Goal: Information Seeking & Learning: Learn about a topic

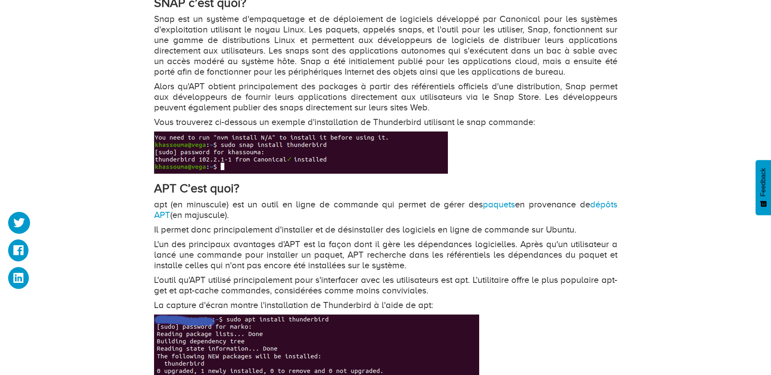
scroll to position [611, 0]
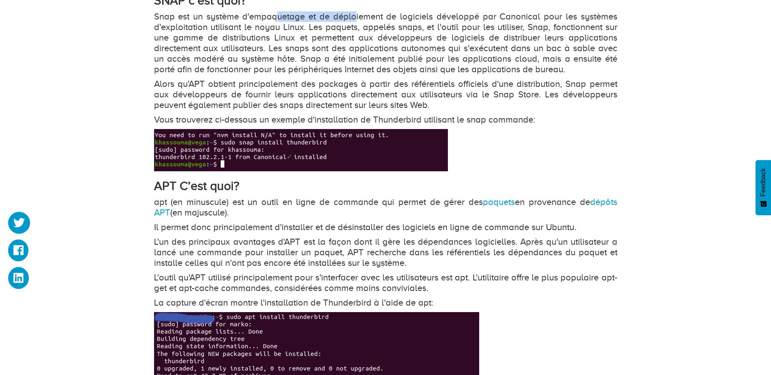
drag, startPoint x: 280, startPoint y: 16, endPoint x: 357, endPoint y: 18, distance: 77.2
click at [357, 18] on p "Snap est un système d'empaquetage et de déploiement de logiciels développé par …" at bounding box center [385, 42] width 463 height 63
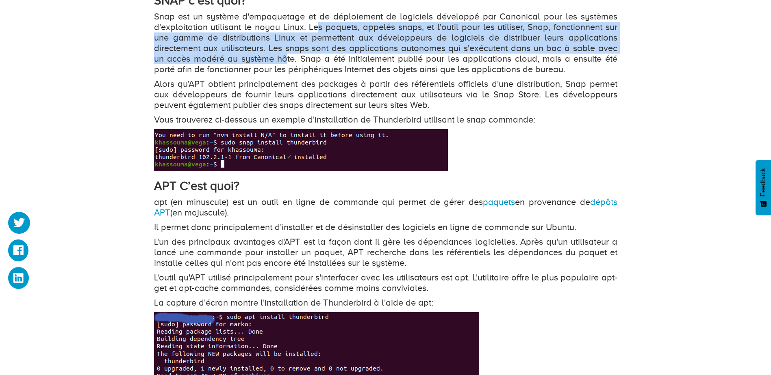
drag, startPoint x: 357, startPoint y: 18, endPoint x: 273, endPoint y: 59, distance: 93.6
click at [273, 59] on p "Snap est un système d'empaquetage et de déploiement de logiciels développé par …" at bounding box center [385, 42] width 463 height 63
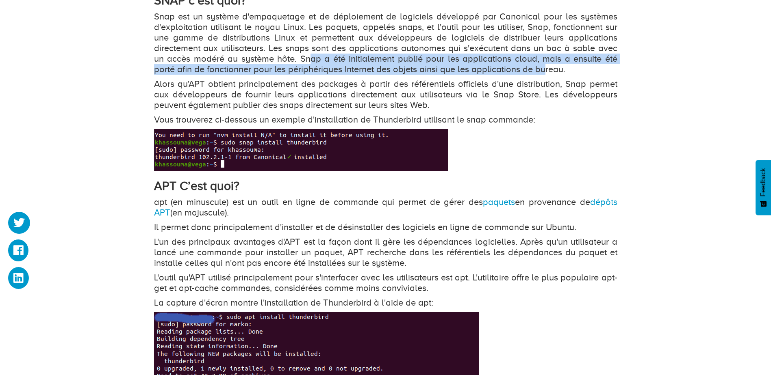
drag, startPoint x: 273, startPoint y: 59, endPoint x: 519, endPoint y: 72, distance: 247.0
click at [519, 72] on p "Snap est un système d'empaquetage et de déploiement de logiciels développé par …" at bounding box center [385, 42] width 463 height 63
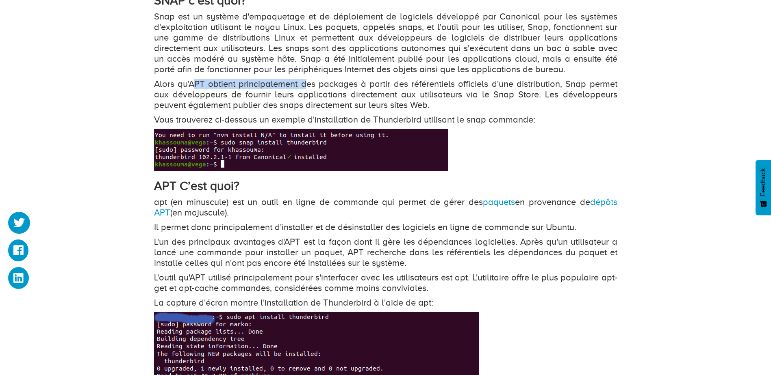
drag, startPoint x: 196, startPoint y: 87, endPoint x: 306, endPoint y: 85, distance: 110.1
click at [306, 85] on p "Alors qu'APT obtient principalement des packages à partir des référentiels offi…" at bounding box center [385, 95] width 463 height 32
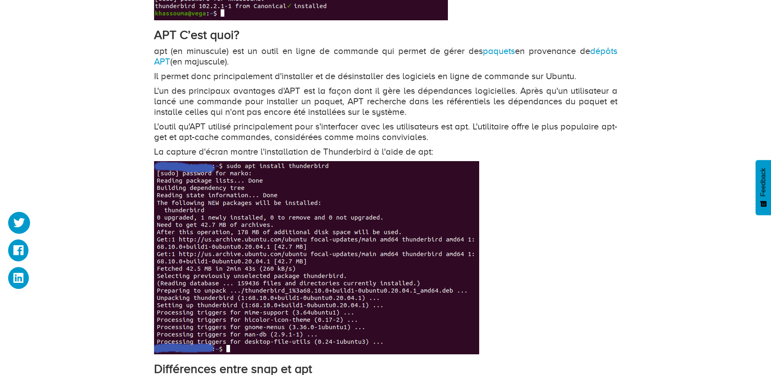
scroll to position [774, 0]
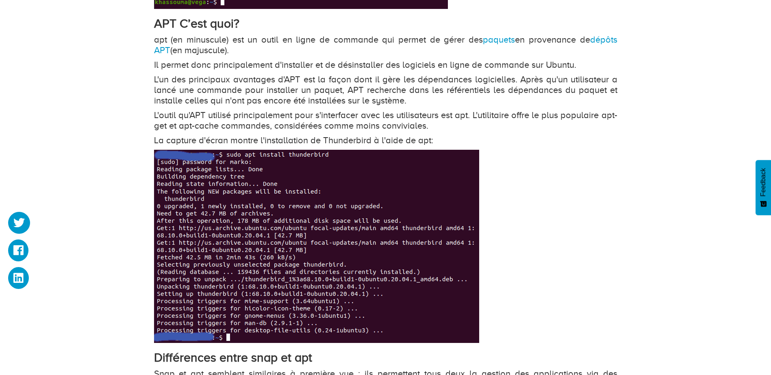
drag, startPoint x: 294, startPoint y: 40, endPoint x: 386, endPoint y: 49, distance: 93.1
click at [386, 49] on p "apt (en minuscule) est un outil en ligne de commande qui permet de gérer des pa…" at bounding box center [385, 45] width 463 height 21
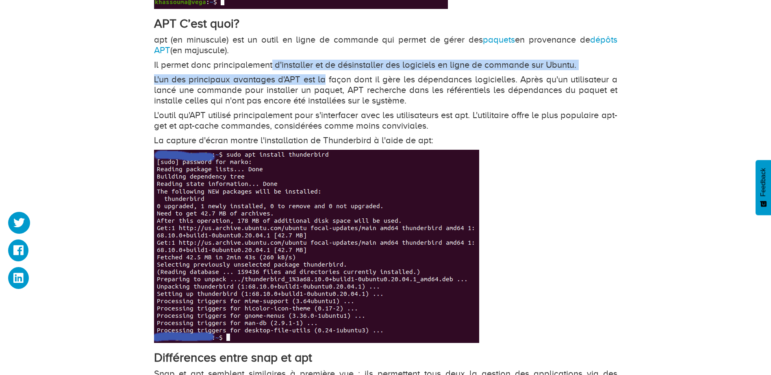
drag, startPoint x: 271, startPoint y: 64, endPoint x: 324, endPoint y: 72, distance: 53.4
click at [324, 72] on div "Comparé aux autres systèmes d'exploitation traditionnels, Linux adopte une appr…" at bounding box center [385, 285] width 463 height 1108
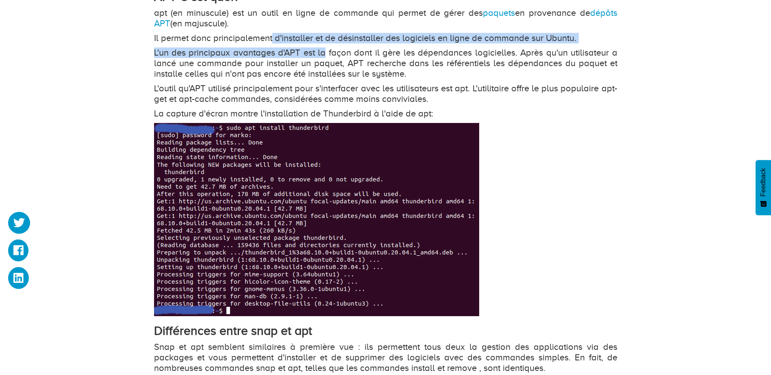
scroll to position [815, 0]
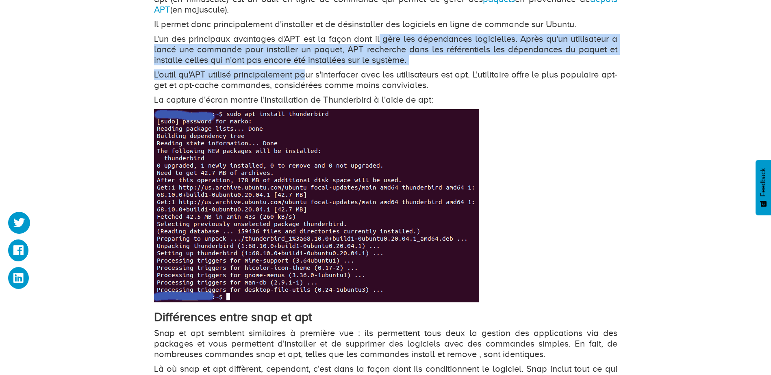
drag, startPoint x: 377, startPoint y: 42, endPoint x: 302, endPoint y: 79, distance: 83.8
click at [302, 79] on div "Comparé aux autres systèmes d'exploitation traditionnels, Linux adopte une appr…" at bounding box center [385, 244] width 463 height 1108
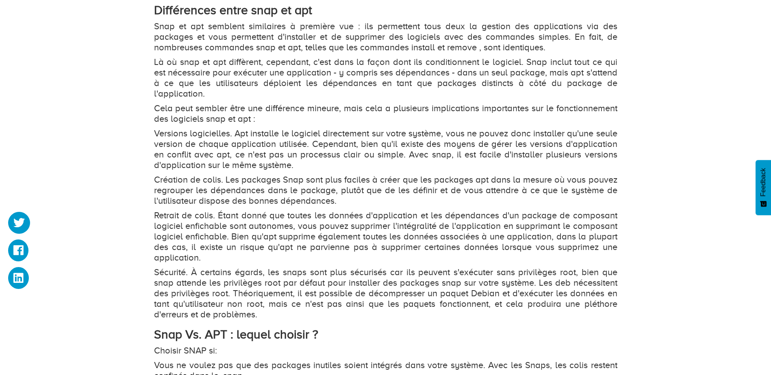
scroll to position [1140, 0]
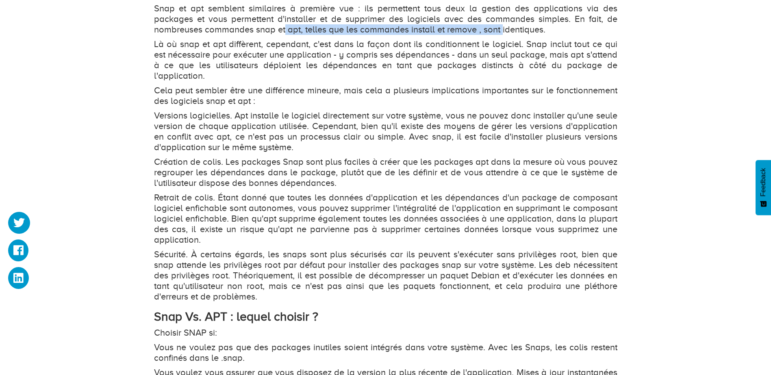
drag, startPoint x: 285, startPoint y: 31, endPoint x: 501, endPoint y: 31, distance: 216.6
click at [501, 31] on p "Snap et apt semblent similaires à première vue : ils permettent tous deux la ge…" at bounding box center [385, 19] width 463 height 32
drag, startPoint x: 514, startPoint y: 43, endPoint x: 440, endPoint y: 50, distance: 74.6
click at [440, 50] on p "Là où snap et apt diffèrent, cependant, c'est dans la façon dont ils conditionn…" at bounding box center [385, 60] width 463 height 42
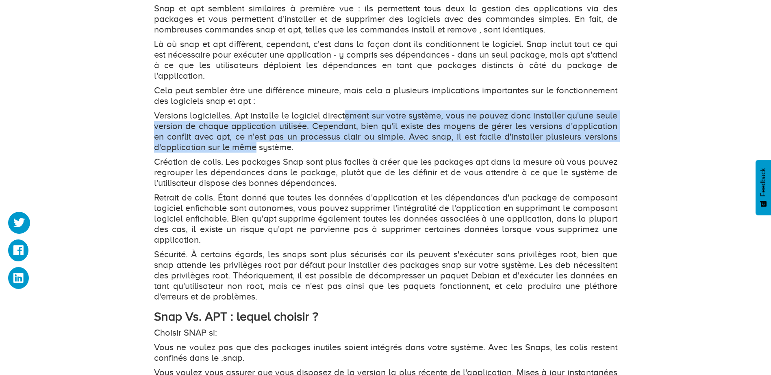
drag, startPoint x: 347, startPoint y: 103, endPoint x: 254, endPoint y: 138, distance: 99.2
click at [254, 138] on p "Versions logicielles. Apt installe le logiciel directement sur votre système, v…" at bounding box center [385, 132] width 463 height 42
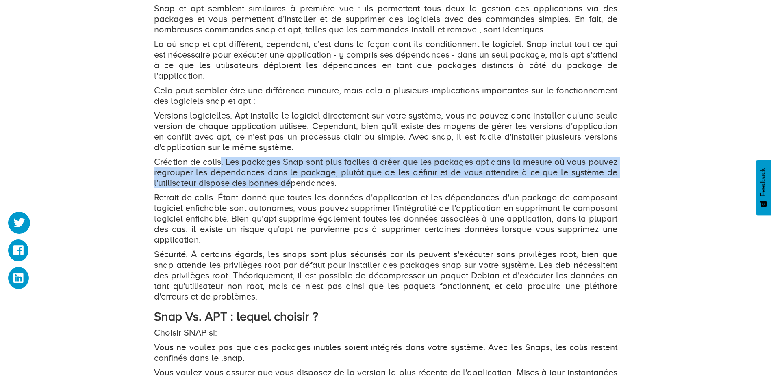
drag, startPoint x: 254, startPoint y: 138, endPoint x: 289, endPoint y: 171, distance: 48.6
click at [289, 171] on p "Création de colis. Les packages Snap sont plus faciles à créer que les packages…" at bounding box center [385, 173] width 463 height 32
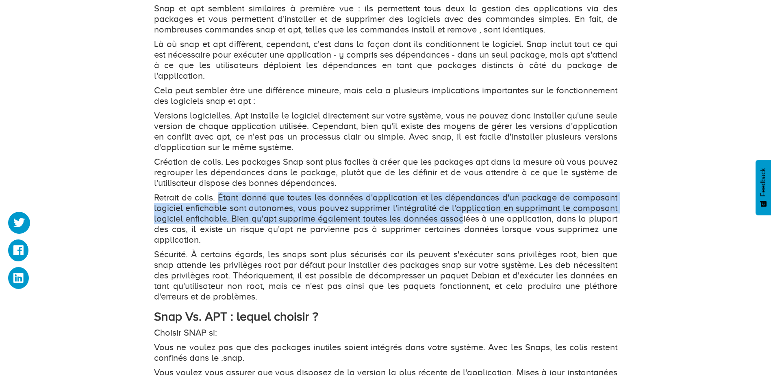
drag, startPoint x: 217, startPoint y: 189, endPoint x: 461, endPoint y: 207, distance: 244.1
click at [461, 207] on p "Retrait de colis. Étant donné que toutes les données d'application et les dépen…" at bounding box center [385, 219] width 463 height 53
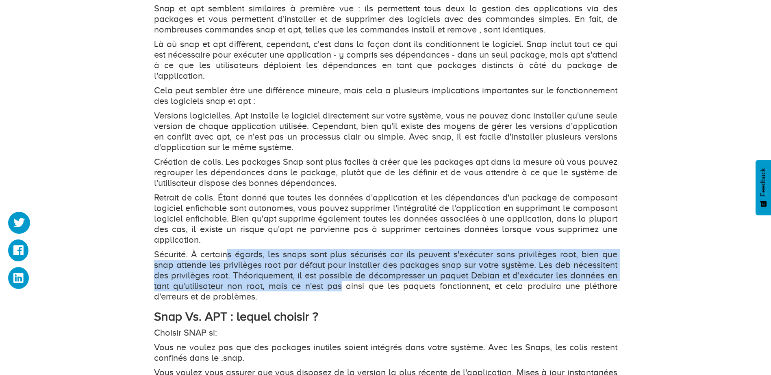
drag, startPoint x: 228, startPoint y: 241, endPoint x: 343, endPoint y: 272, distance: 119.3
click at [343, 272] on p "Sécurité. À certains égards, les snaps sont plus sécurisés car ils peuvent s'ex…" at bounding box center [385, 275] width 463 height 53
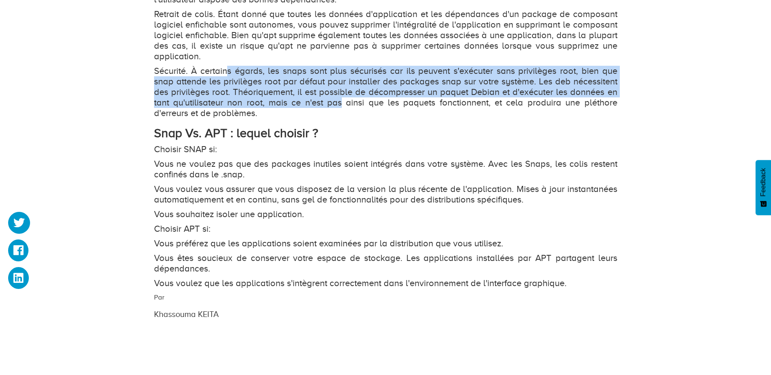
scroll to position [1343, 0]
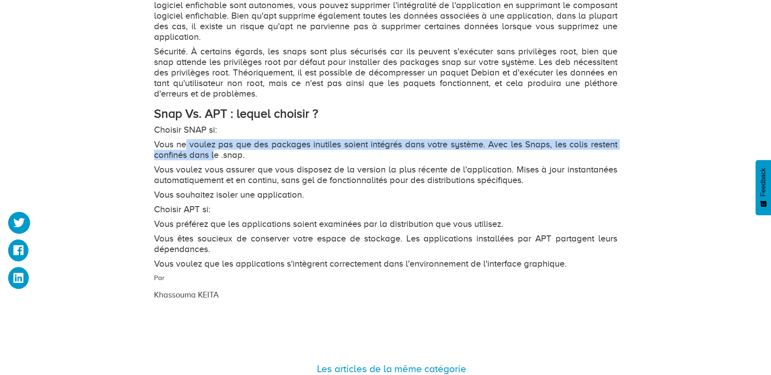
drag, startPoint x: 184, startPoint y: 133, endPoint x: 216, endPoint y: 145, distance: 33.8
click at [216, 145] on p "Vous ne voulez pas que des packages inutiles soient intégrés dans votre système…" at bounding box center [385, 149] width 463 height 21
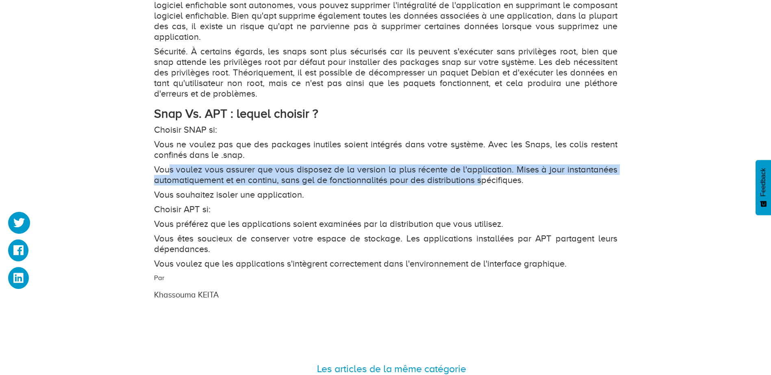
drag, startPoint x: 216, startPoint y: 145, endPoint x: 480, endPoint y: 174, distance: 265.8
click at [480, 174] on p "Vous voulez vous assurer que vous disposez de la version la plus récente de l'a…" at bounding box center [385, 175] width 463 height 21
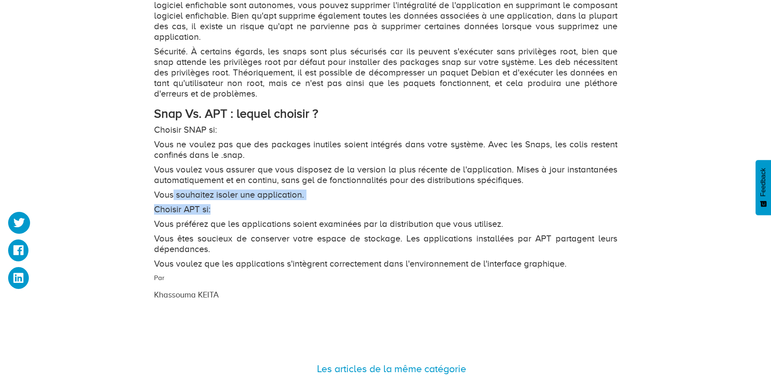
drag, startPoint x: 171, startPoint y: 186, endPoint x: 304, endPoint y: 193, distance: 133.0
drag, startPoint x: 304, startPoint y: 193, endPoint x: 209, endPoint y: 202, distance: 95.5
click at [209, 204] on p "Choisir APT si:" at bounding box center [385, 209] width 463 height 11
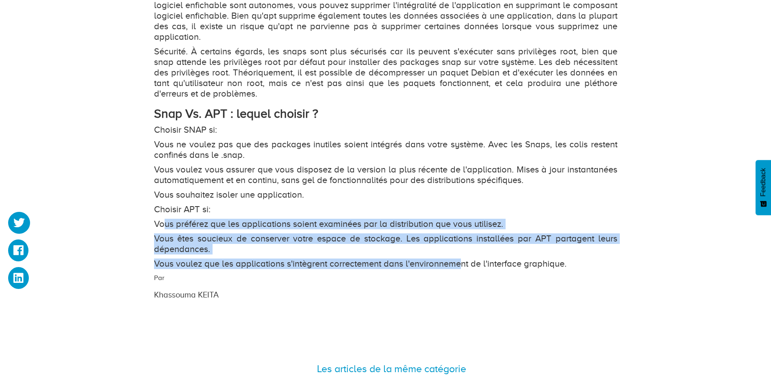
drag, startPoint x: 166, startPoint y: 216, endPoint x: 459, endPoint y: 249, distance: 294.5
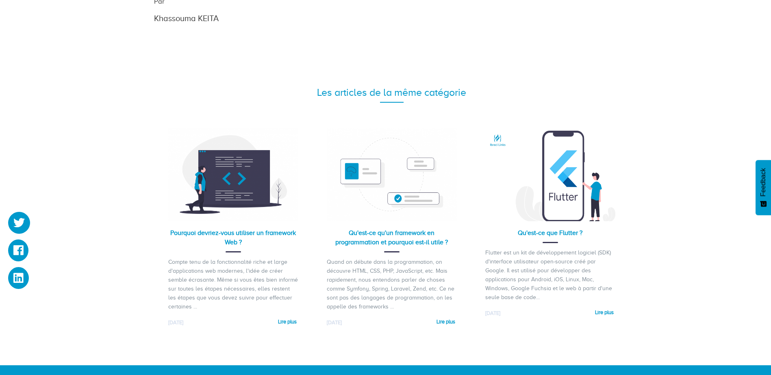
scroll to position [1612, 0]
